Goal: Task Accomplishment & Management: Manage account settings

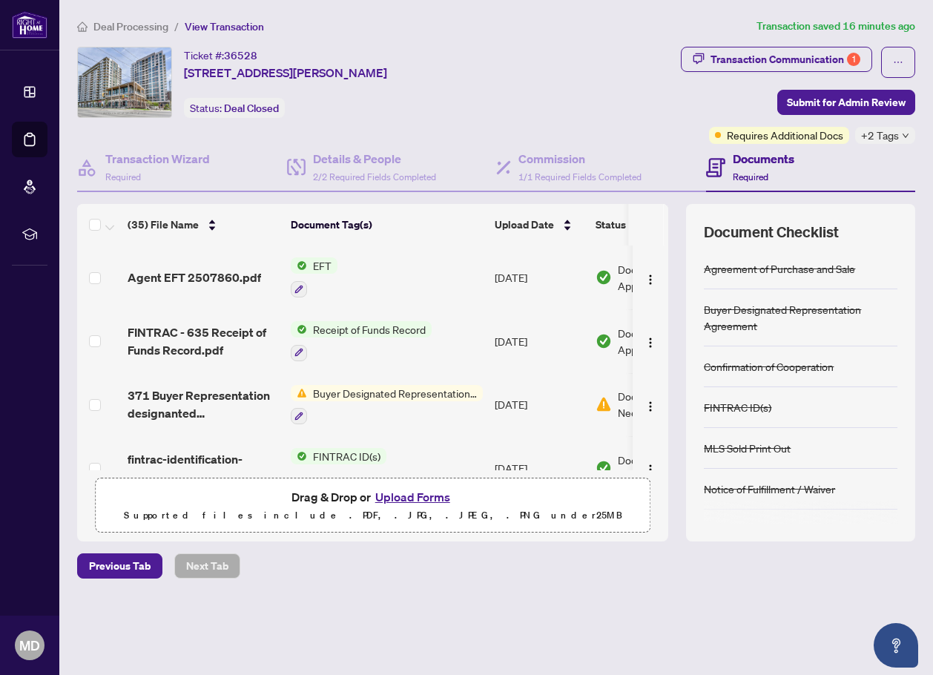
click at [325, 280] on div at bounding box center [314, 288] width 47 height 18
click at [306, 255] on td "EFT" at bounding box center [387, 277] width 204 height 64
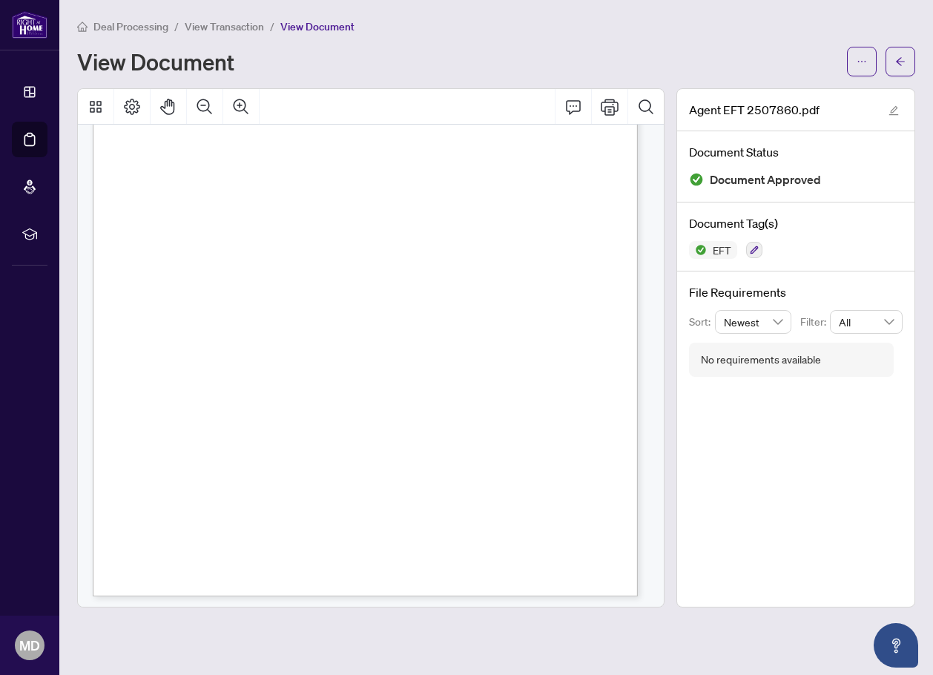
scroll to position [253, 0]
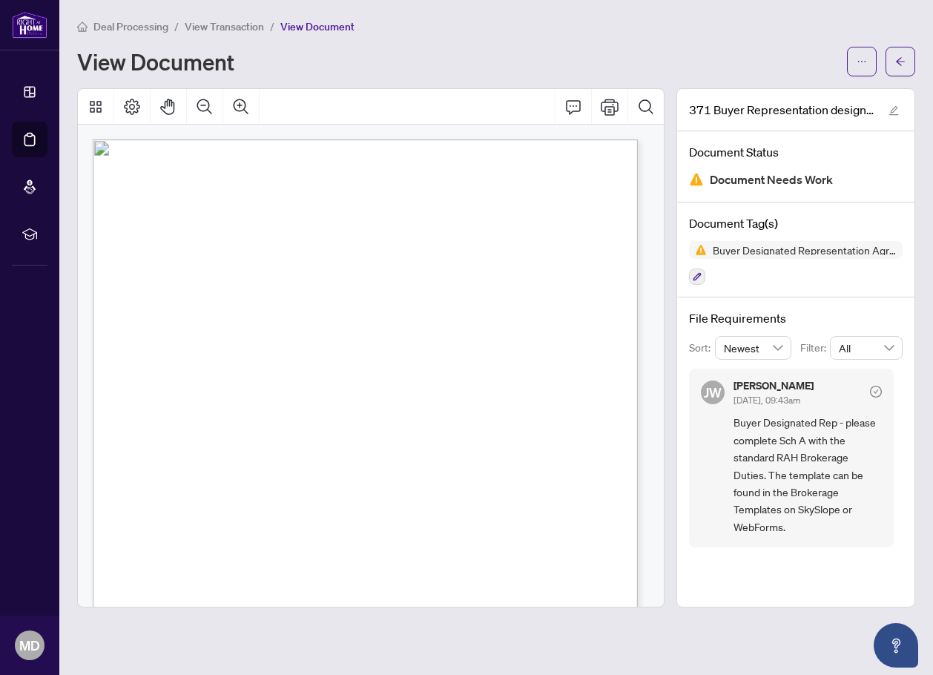
scroll to position [1634, 0]
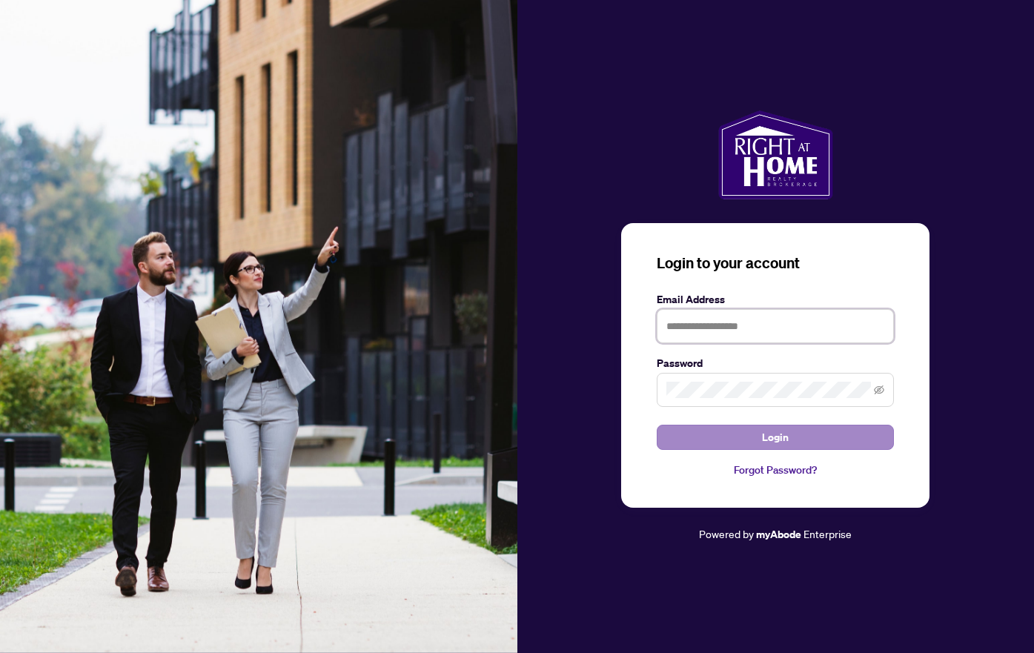
type input "**********"
click at [799, 438] on button "Login" at bounding box center [775, 437] width 237 height 25
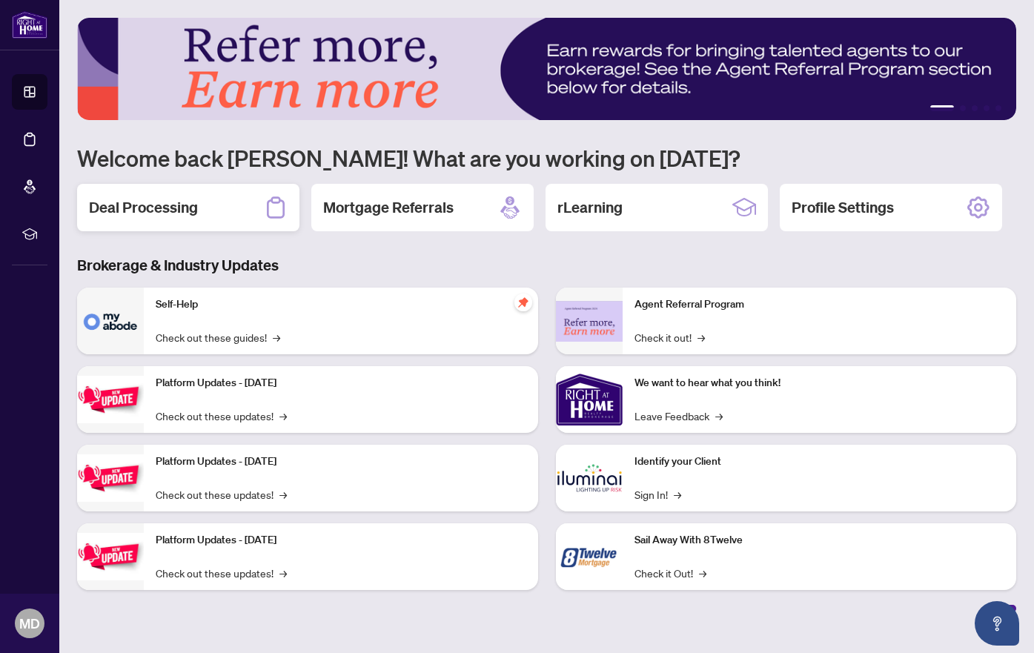
click at [168, 196] on div "Deal Processing" at bounding box center [188, 207] width 222 height 47
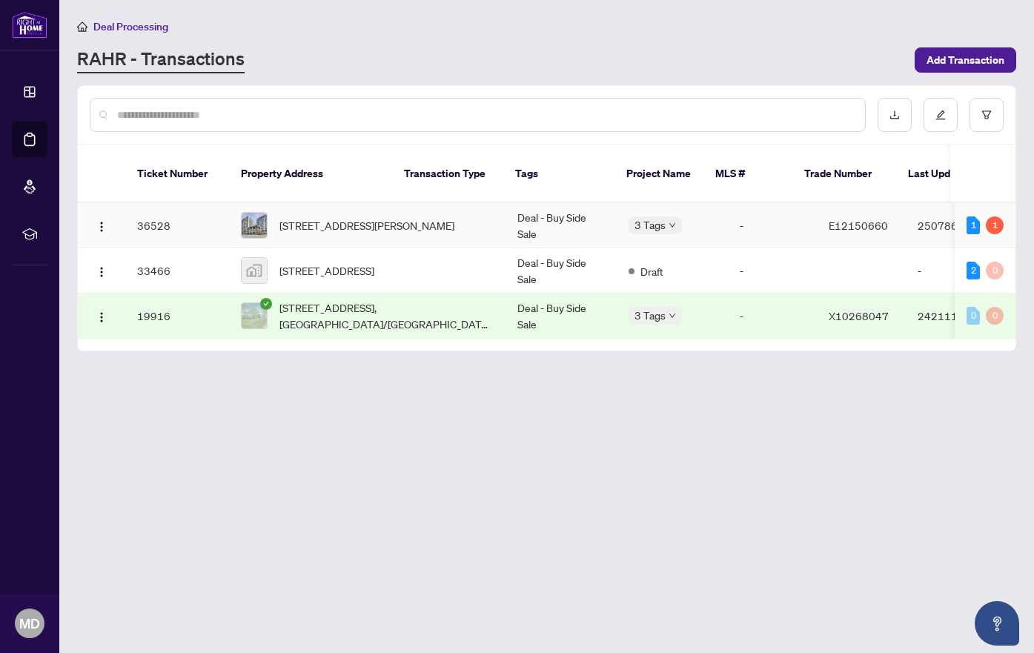
click at [506, 211] on td "Deal - Buy Side Sale" at bounding box center [561, 225] width 111 height 45
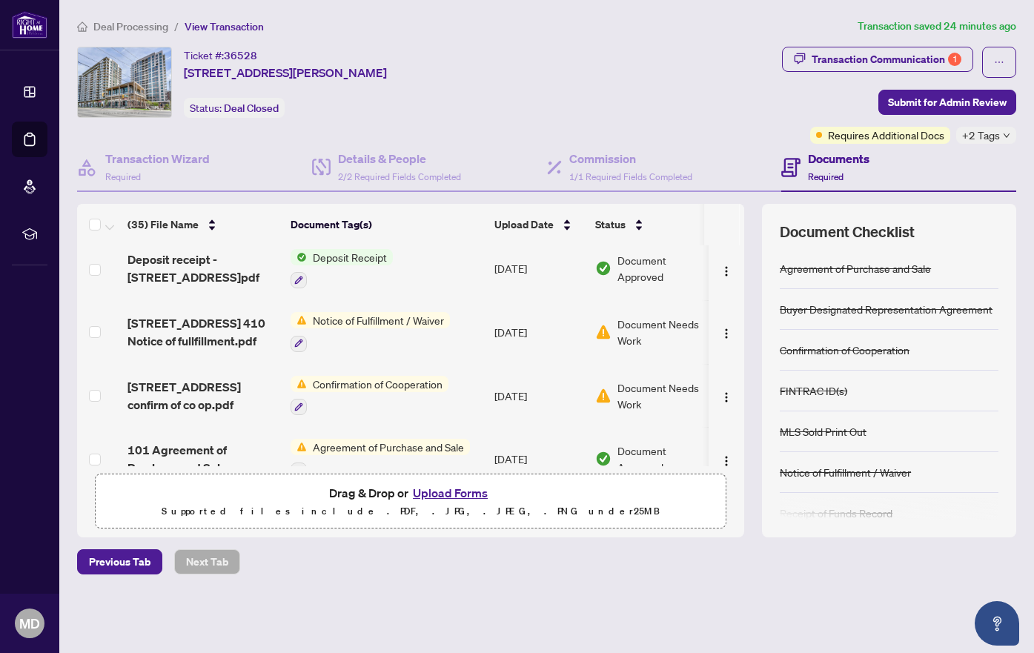
scroll to position [1988, 0]
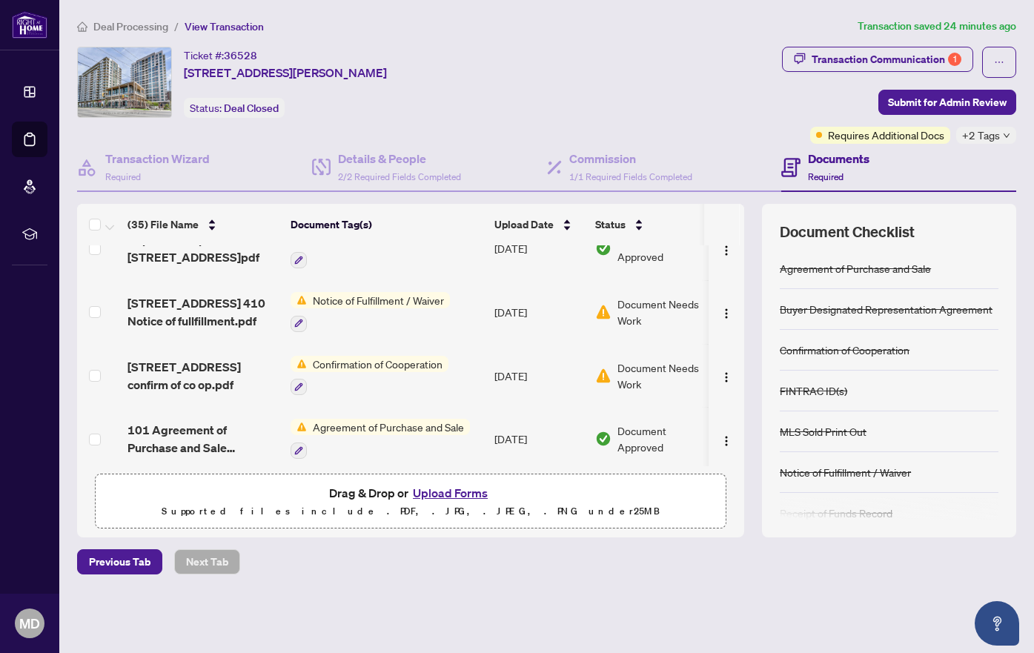
click at [627, 371] on span "Document Needs Work" at bounding box center [664, 376] width 92 height 33
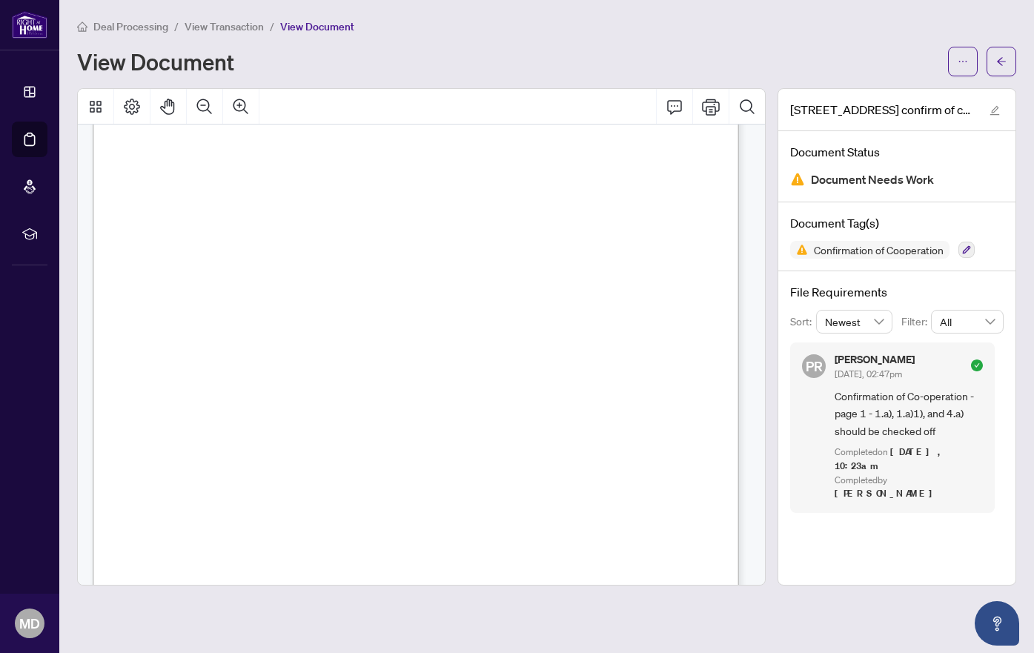
scroll to position [148, 0]
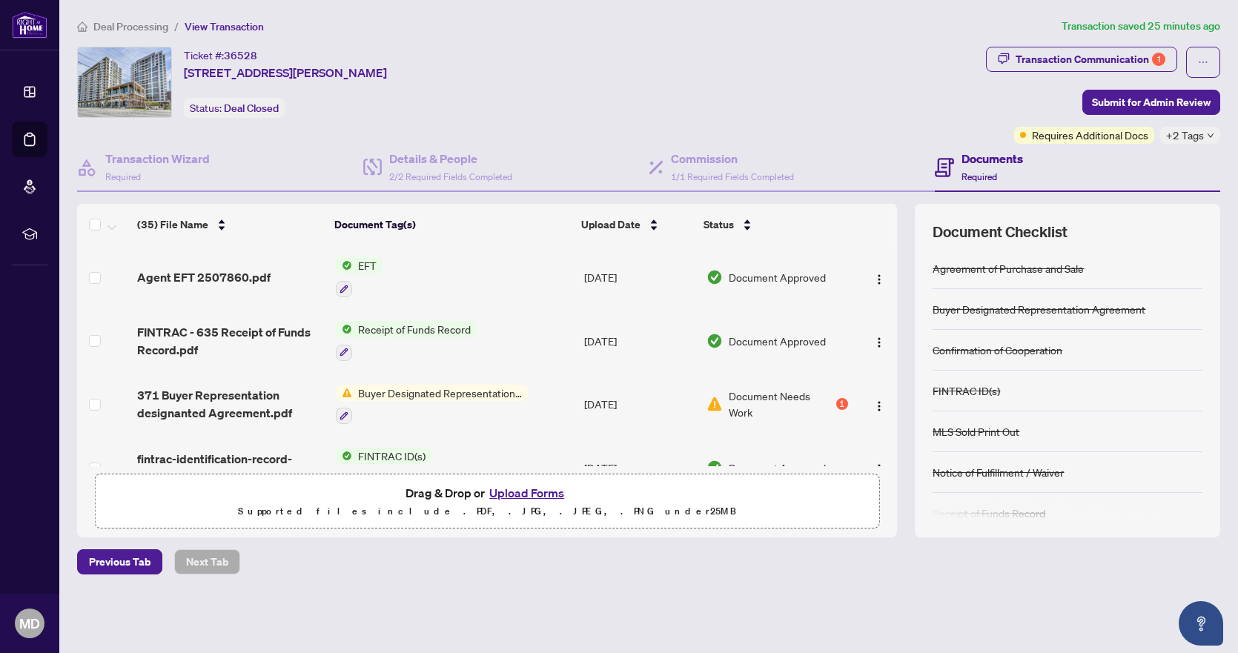
click at [377, 263] on span "EFT" at bounding box center [367, 265] width 30 height 16
click at [509, 318] on td "Receipt of Funds Record" at bounding box center [454, 341] width 248 height 64
